Goal: Transaction & Acquisition: Book appointment/travel/reservation

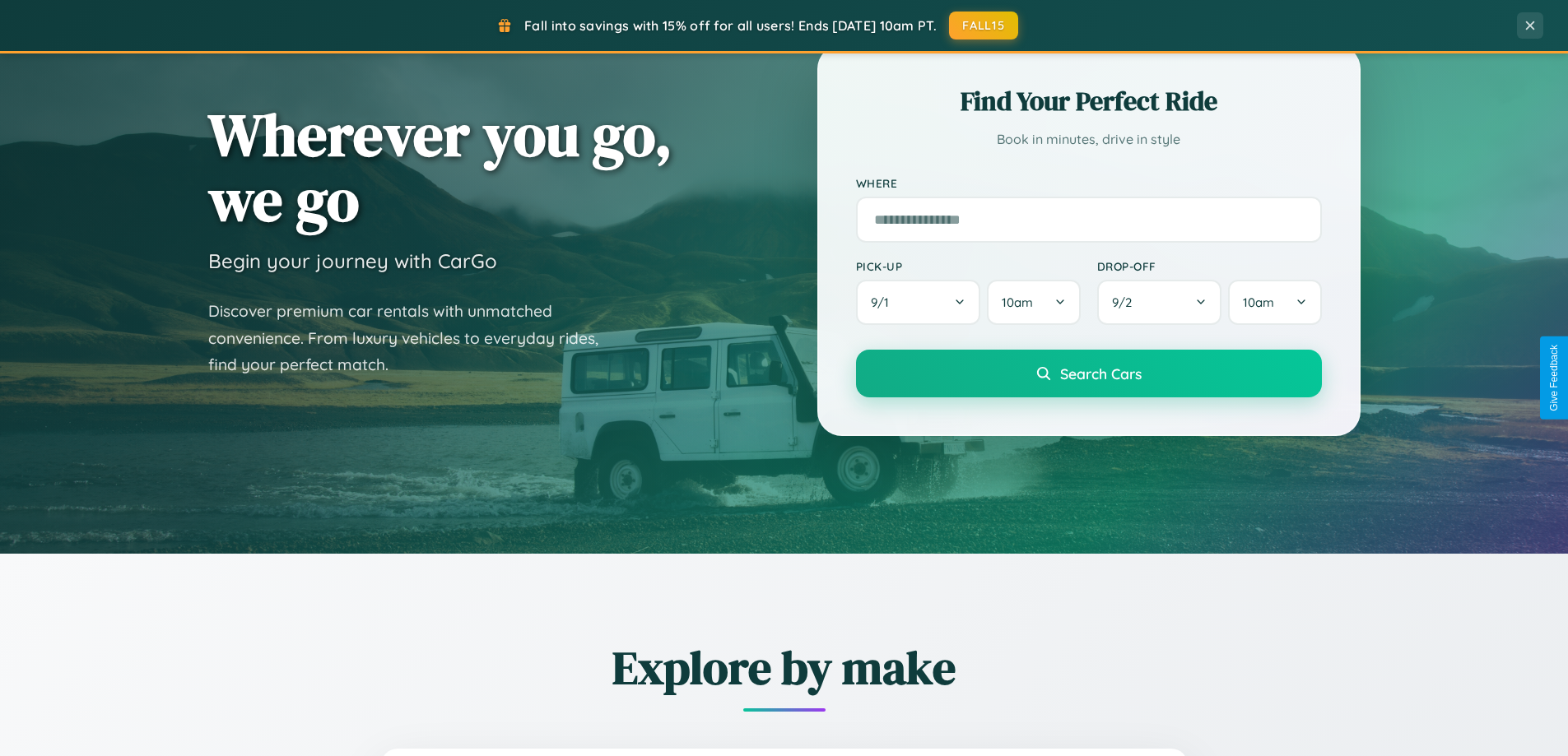
scroll to position [1132, 0]
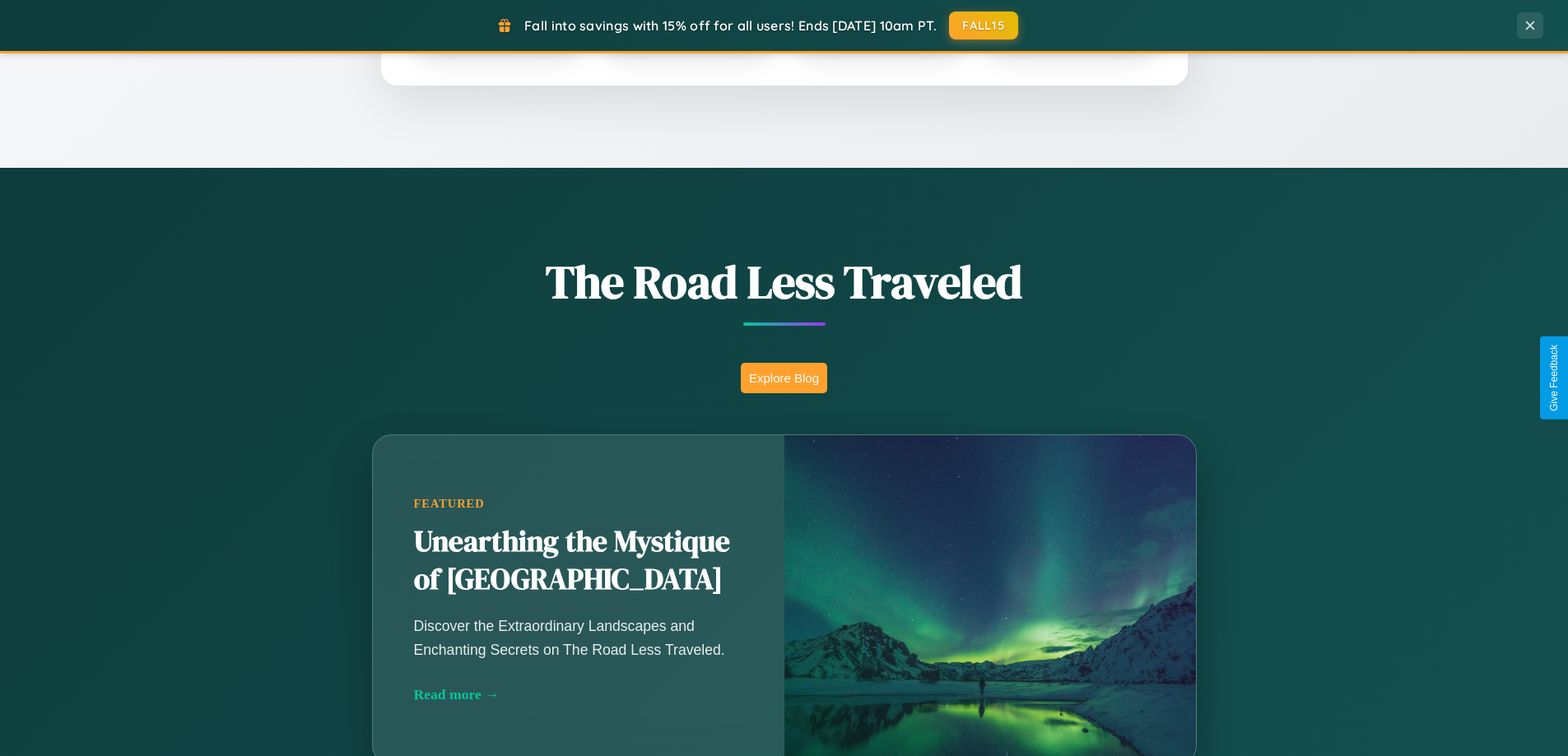
click at [784, 378] on button "Explore Blog" at bounding box center [784, 378] width 86 height 30
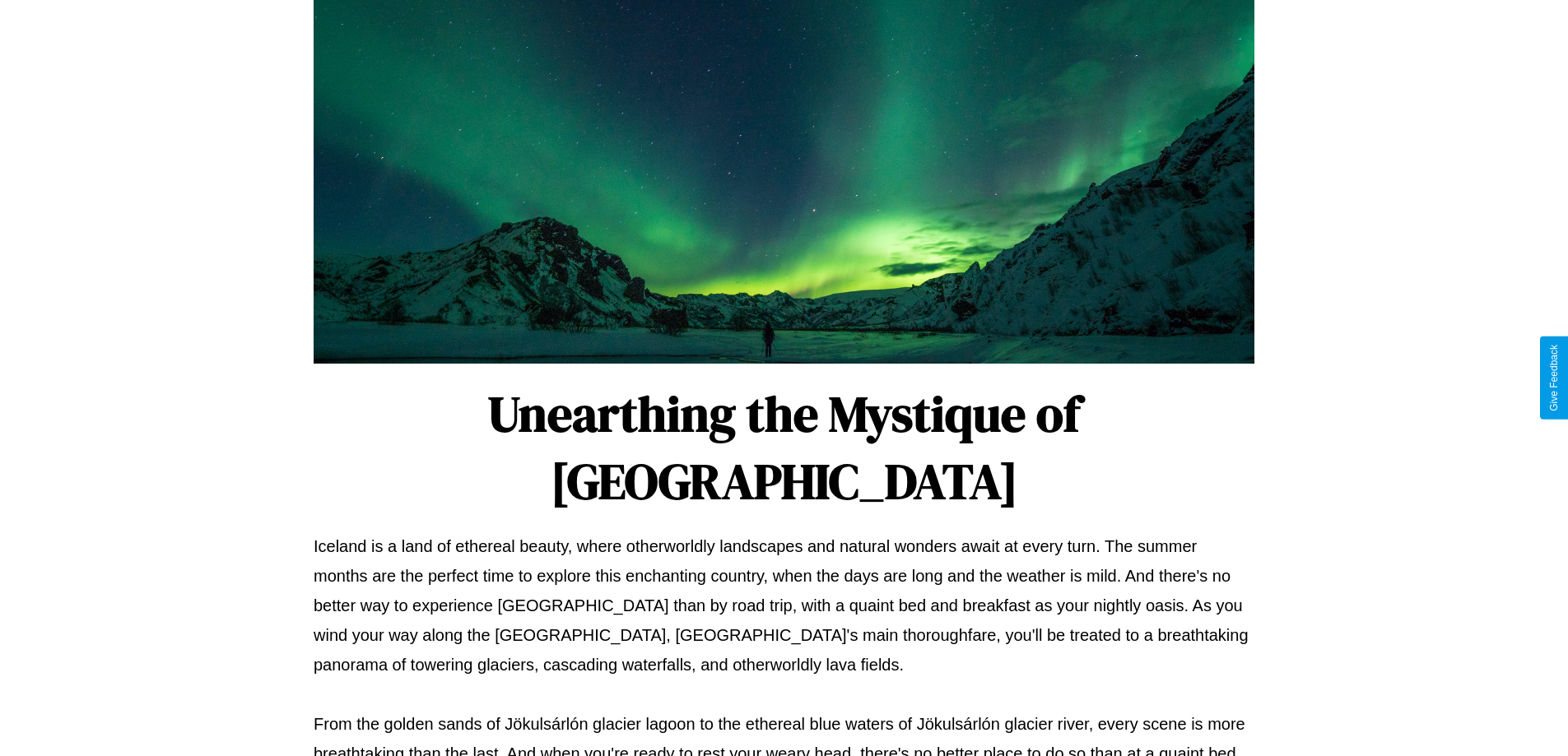
scroll to position [532, 0]
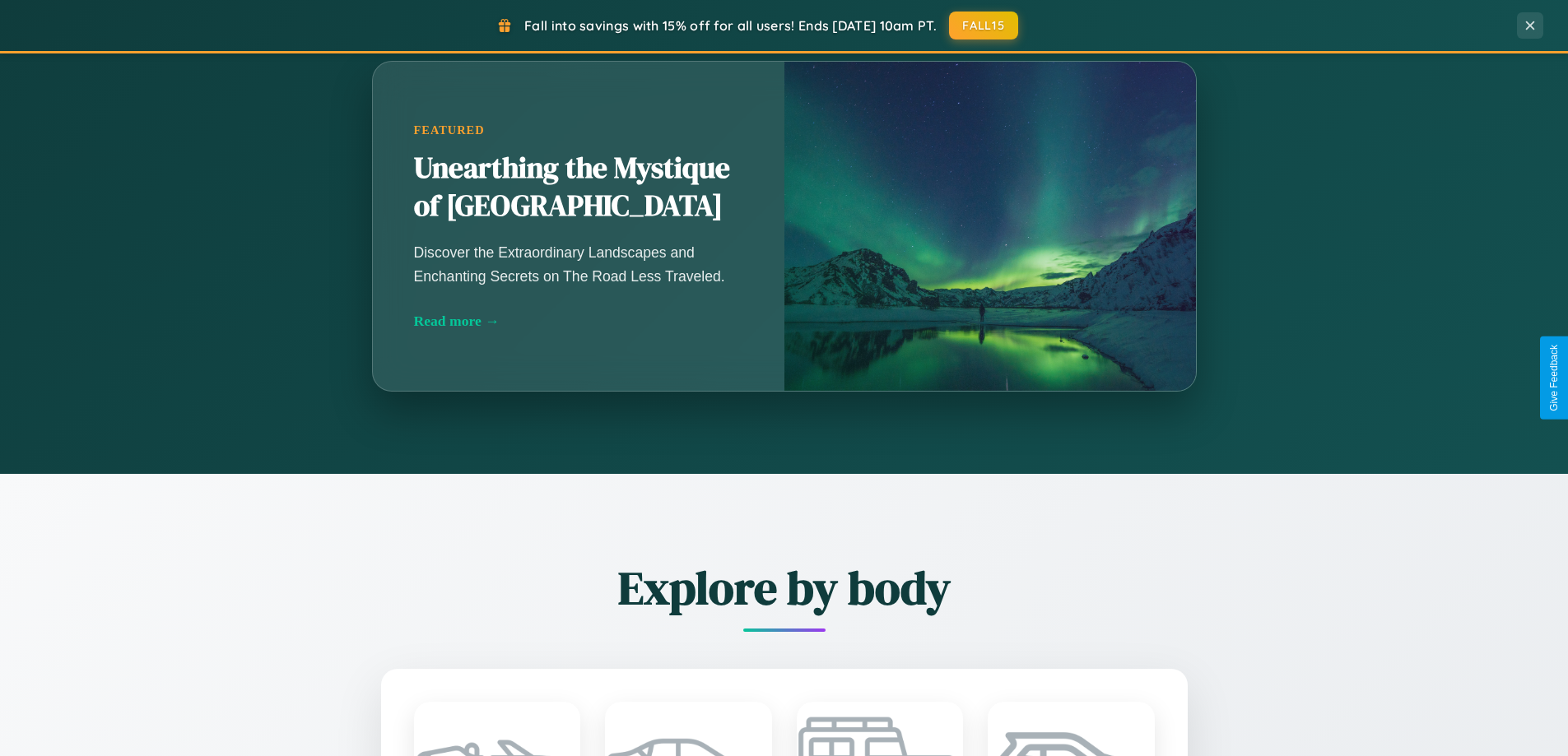
scroll to position [1928, 0]
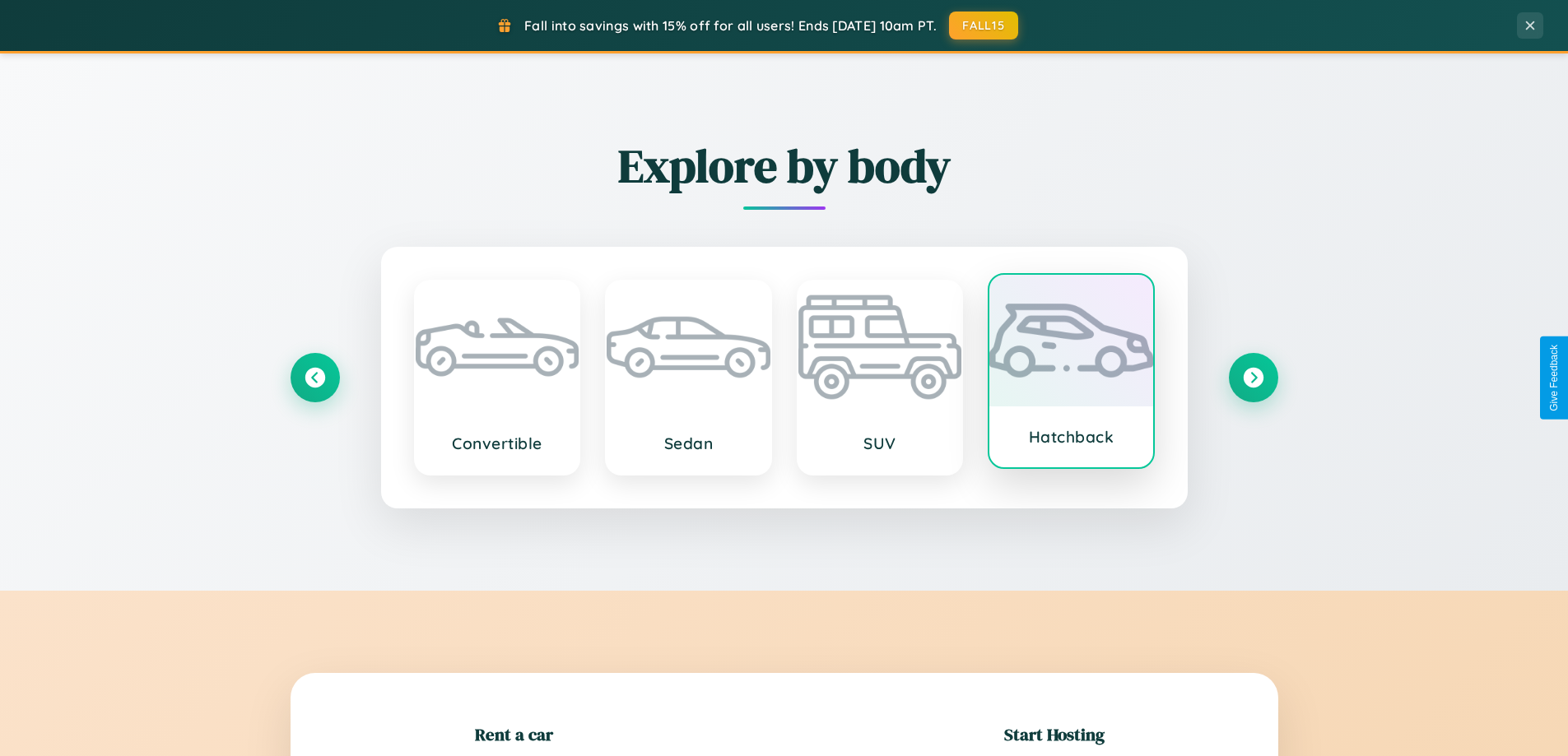
click at [1071, 375] on div at bounding box center [1071, 341] width 164 height 132
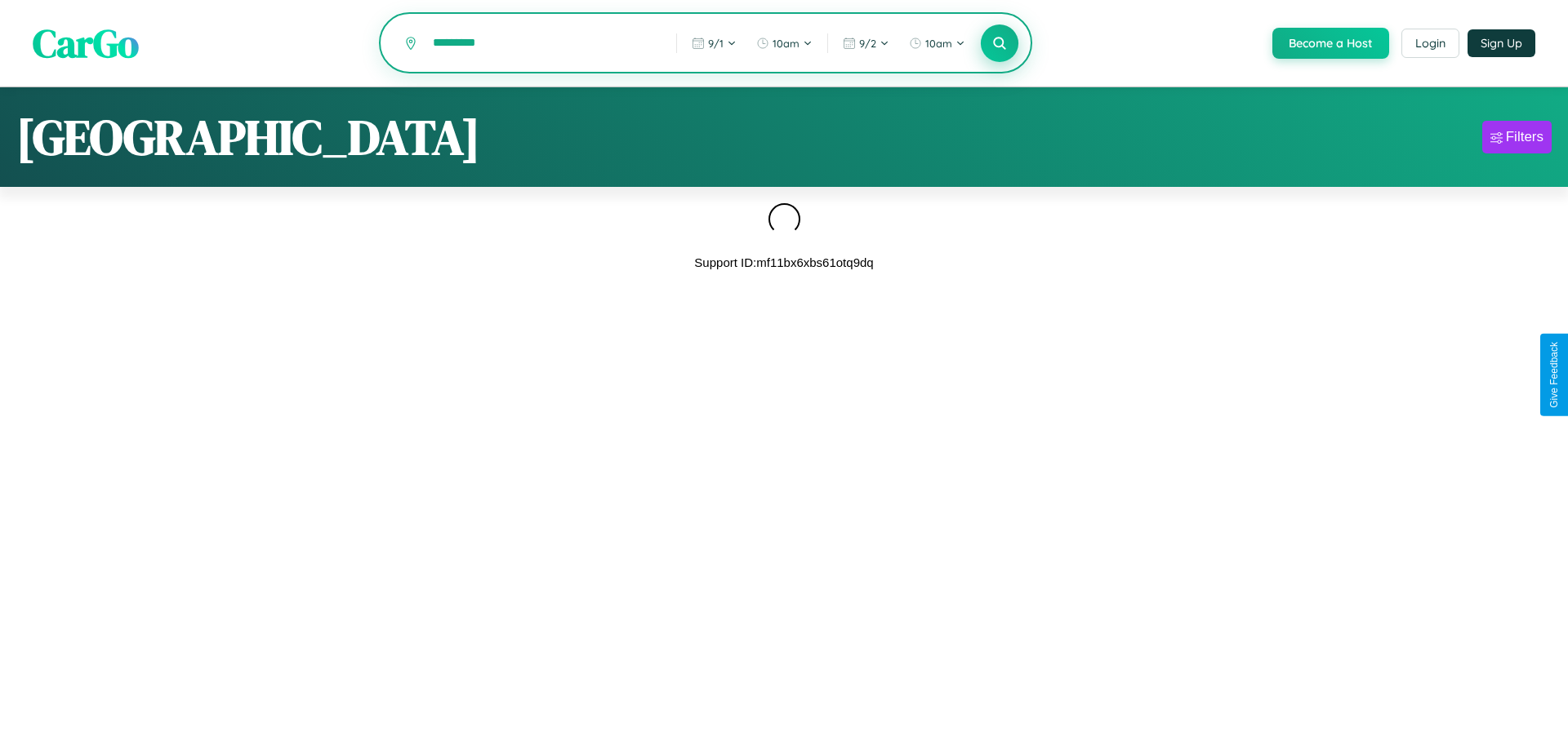
type input "*********"
click at [998, 44] on icon at bounding box center [999, 43] width 16 height 16
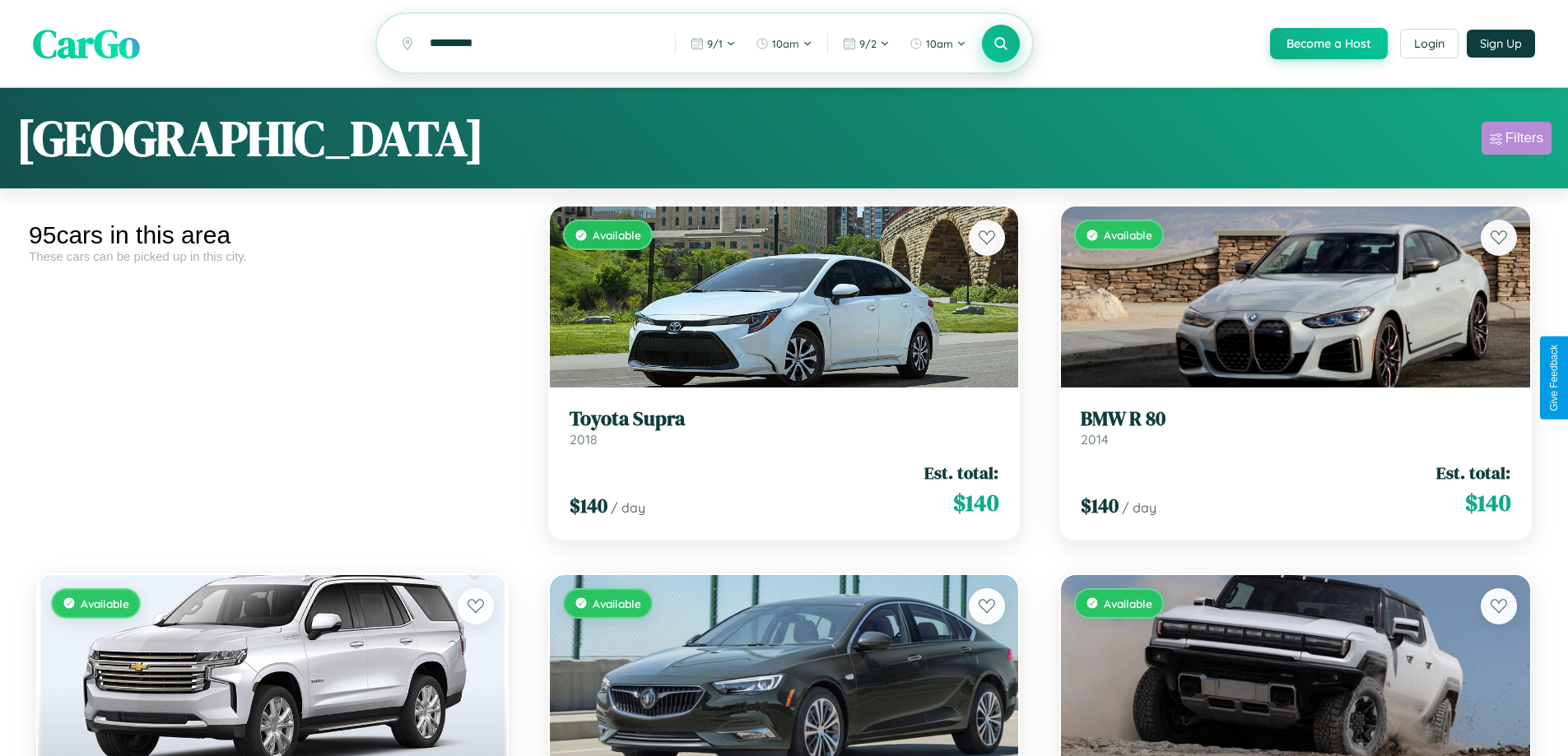
click at [1517, 141] on div "Filters" at bounding box center [1524, 138] width 38 height 17
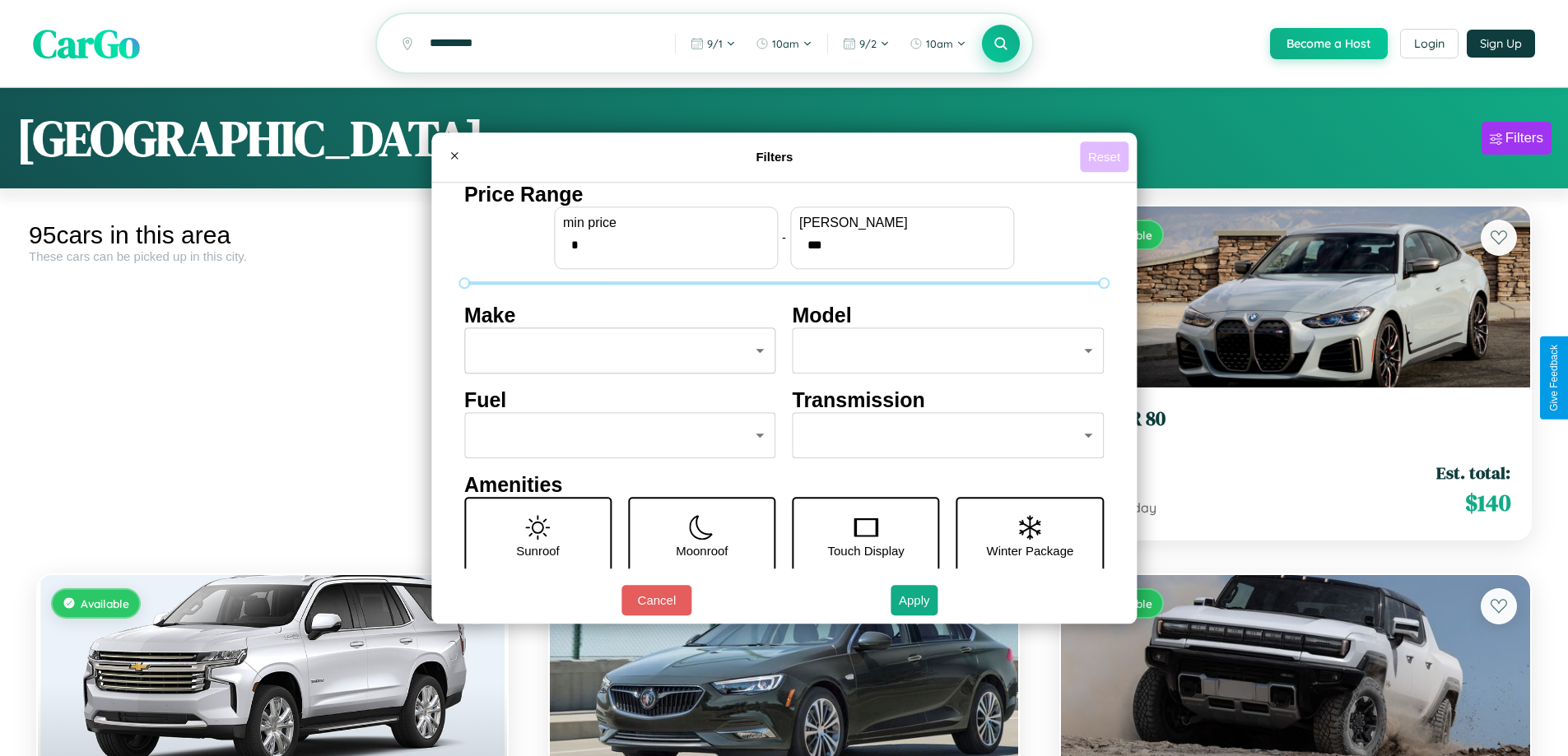
click at [1106, 156] on button "Reset" at bounding box center [1105, 157] width 49 height 30
